Goal: Find specific page/section: Find specific page/section

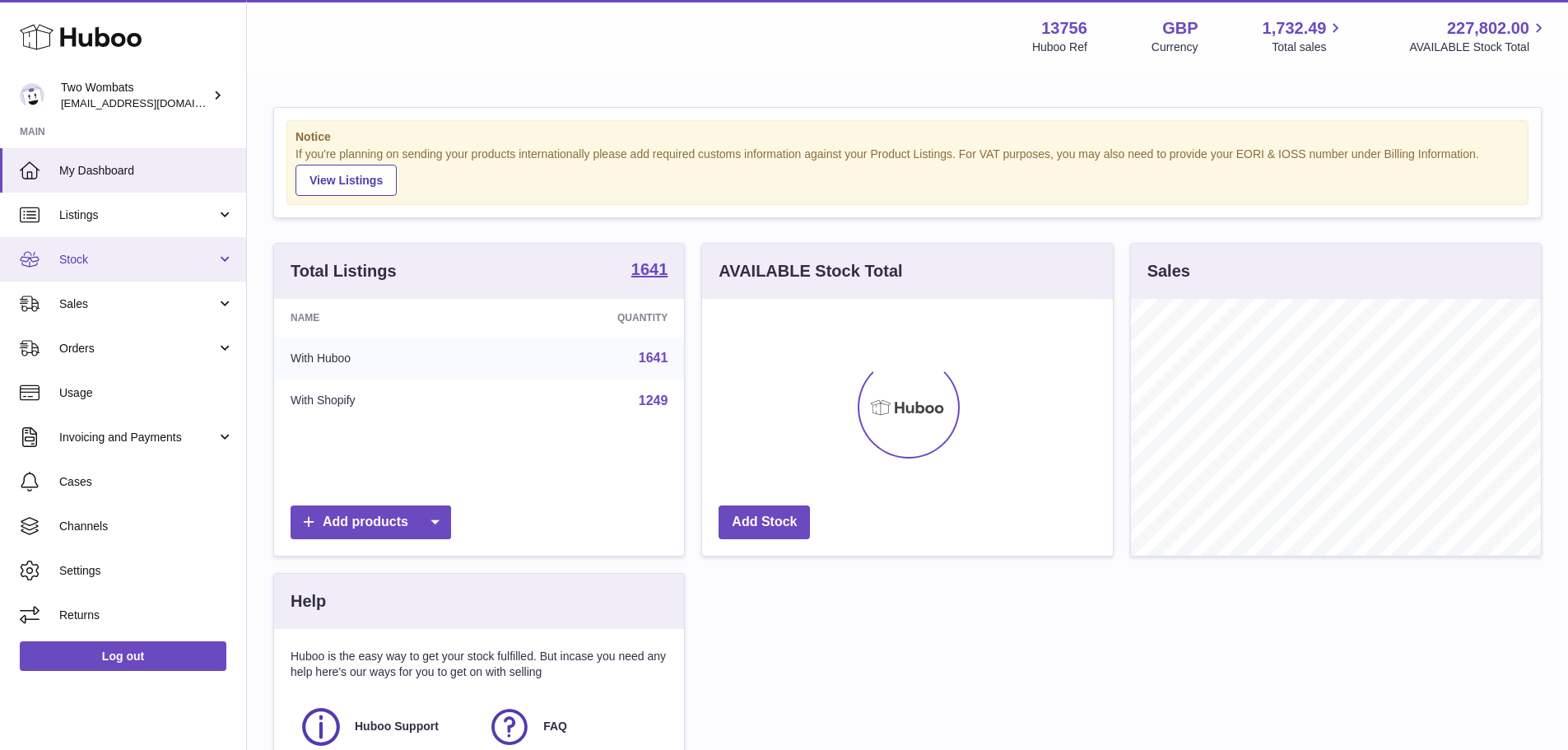
scroll to position [257, 411]
click at [79, 224] on link "Listings" at bounding box center [123, 215] width 247 height 44
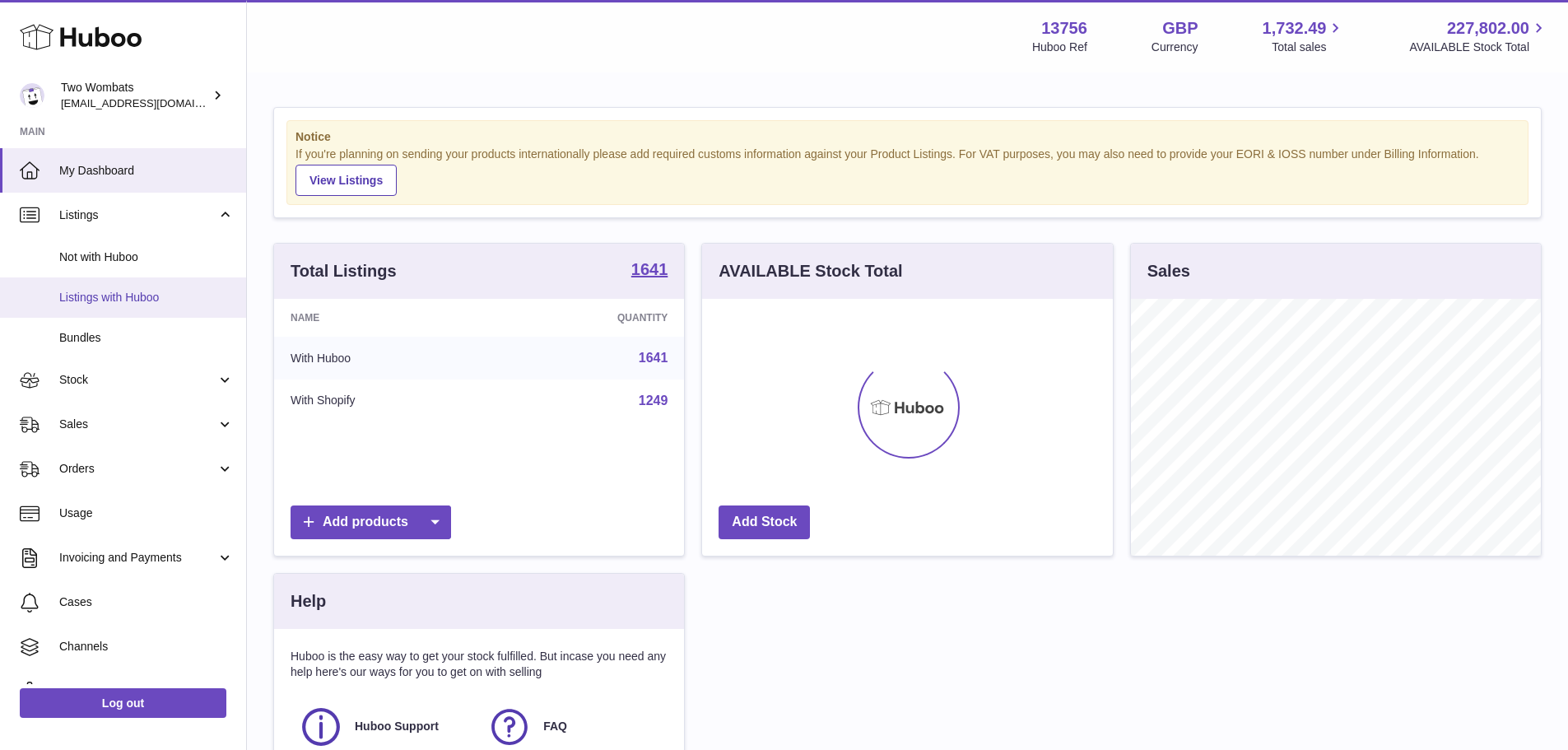
click at [87, 293] on span "Listings with Huboo" at bounding box center [147, 298] width 174 height 16
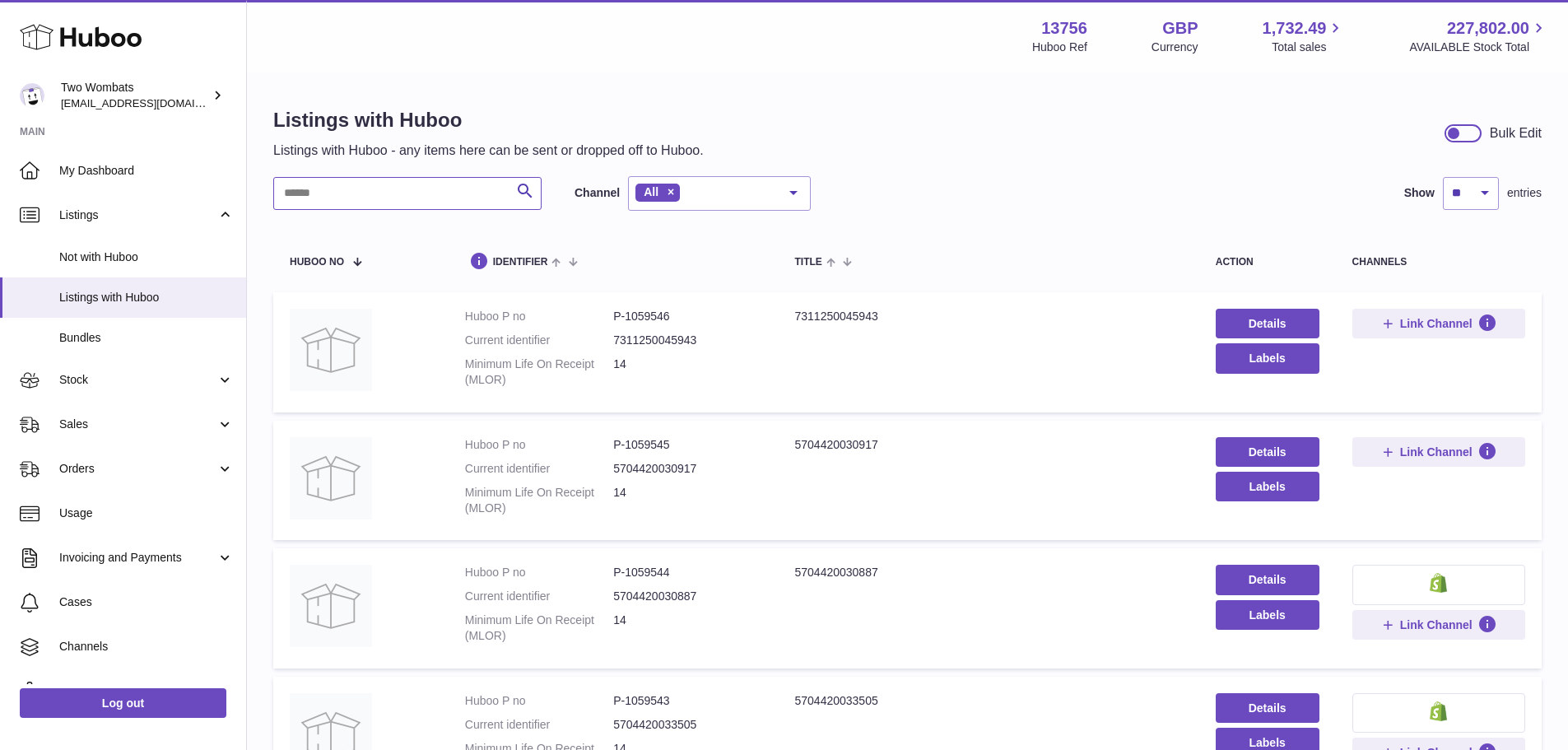
click at [395, 195] on input "text" at bounding box center [408, 193] width 268 height 33
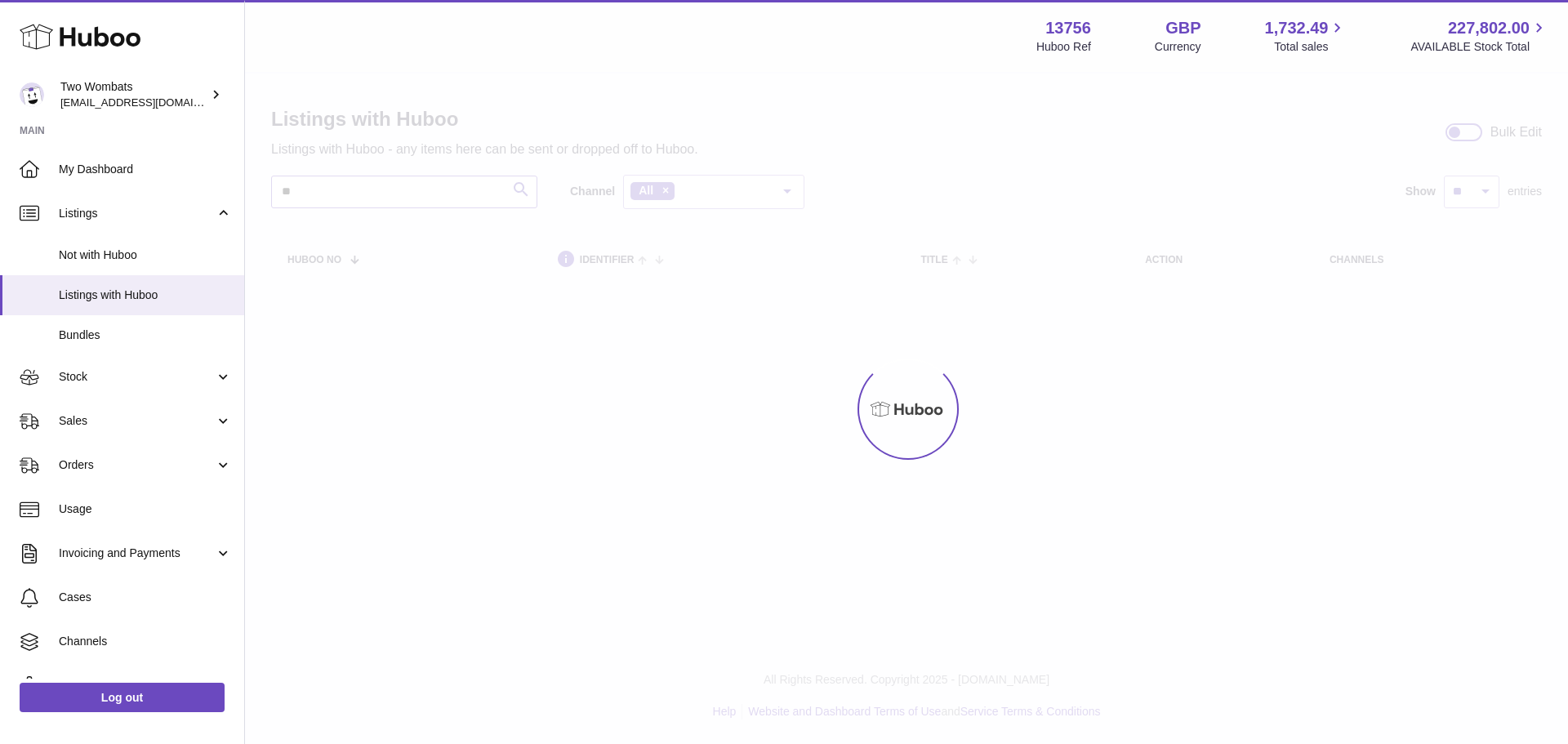
type input "*"
